Goal: Complete application form: Complete application form

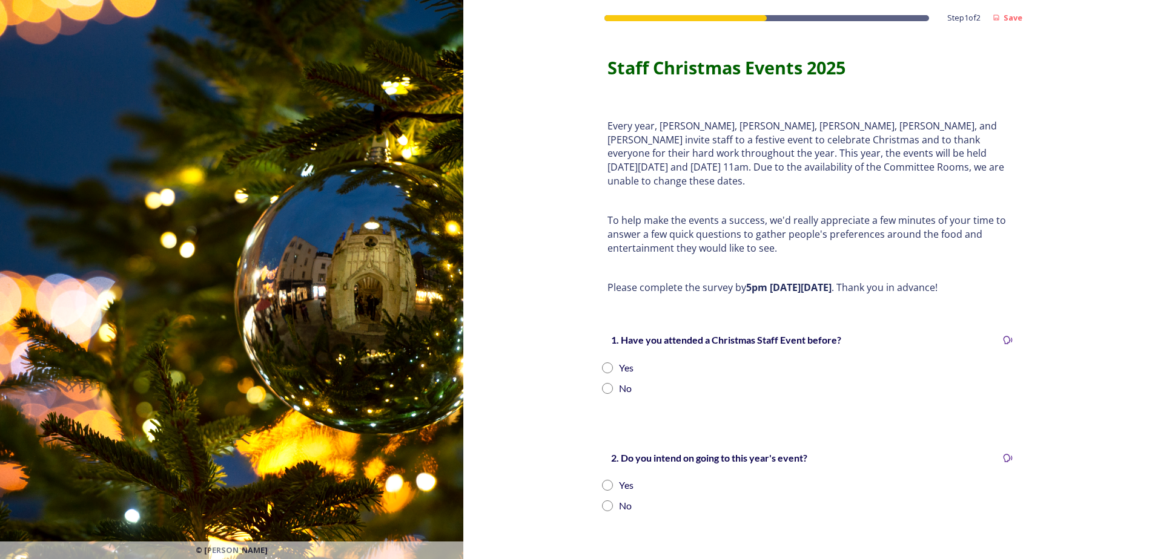
click at [604, 345] on div "1. Have you attended a Christmas Staff Event before? Yes No" at bounding box center [810, 364] width 436 height 88
click at [608, 363] on input "radio" at bounding box center [607, 368] width 11 height 11
radio input "true"
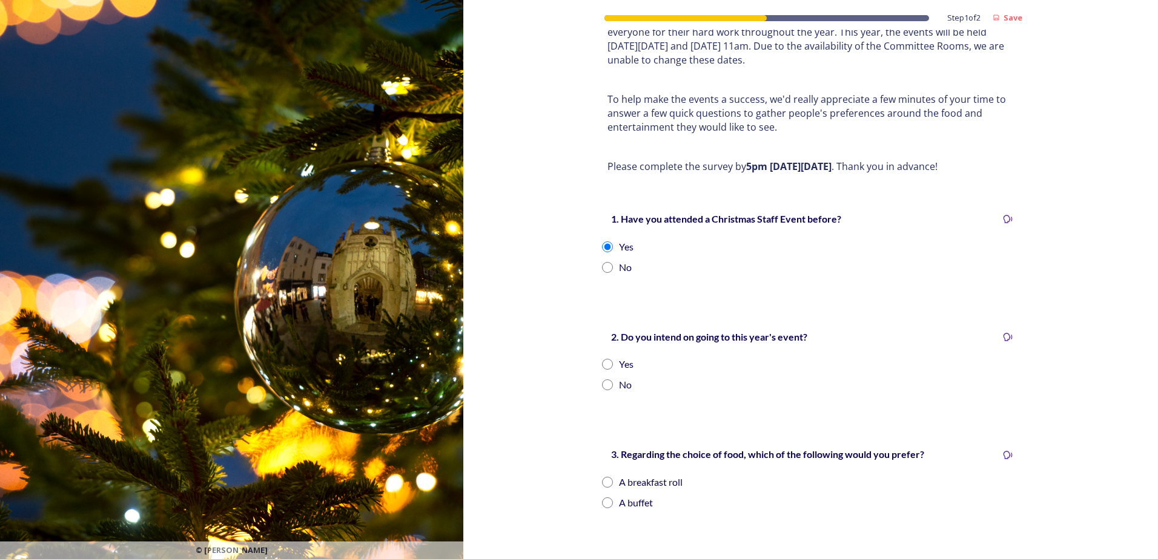
click at [602, 359] on input "radio" at bounding box center [607, 364] width 11 height 11
radio input "true"
click at [602, 428] on input "radio" at bounding box center [607, 503] width 11 height 11
radio input "true"
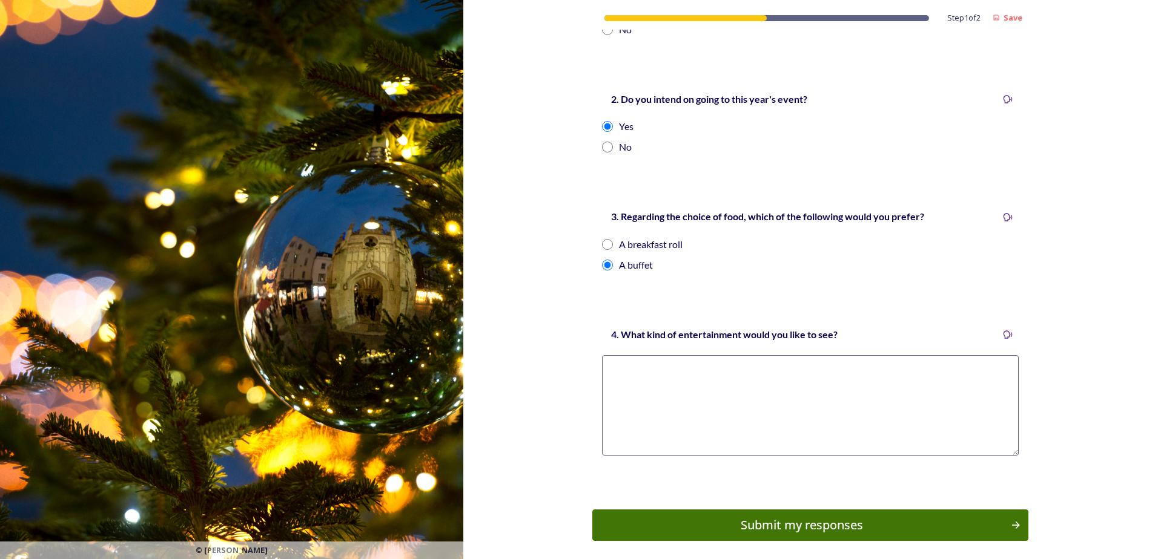
scroll to position [363, 0]
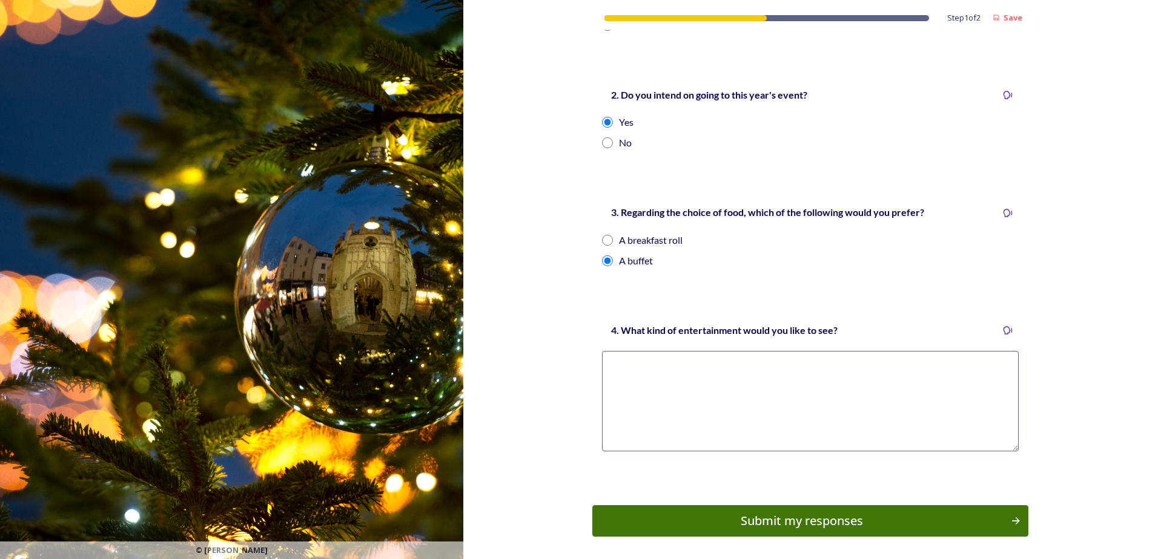
click at [819, 420] on textarea at bounding box center [810, 401] width 417 height 101
type textarea "i quite liked the quiz last year"
click at [792, 428] on div "Submit my responses" at bounding box center [801, 521] width 409 height 18
